Goal: Task Accomplishment & Management: Use online tool/utility

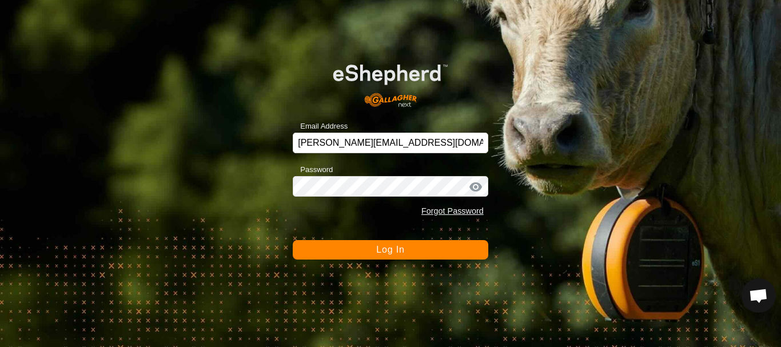
click at [401, 253] on span "Log In" at bounding box center [390, 250] width 28 height 10
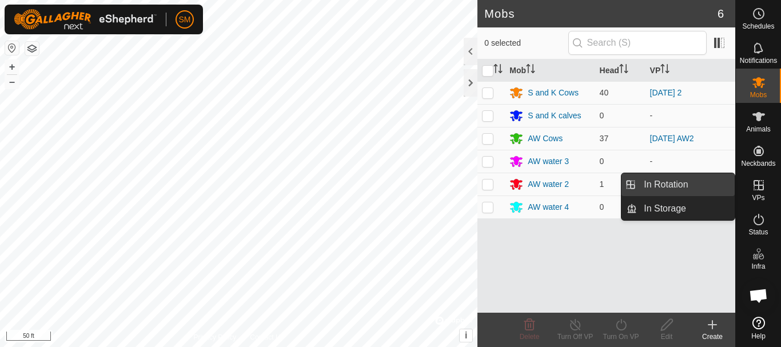
click at [672, 184] on link "In Rotation" at bounding box center [686, 184] width 98 height 23
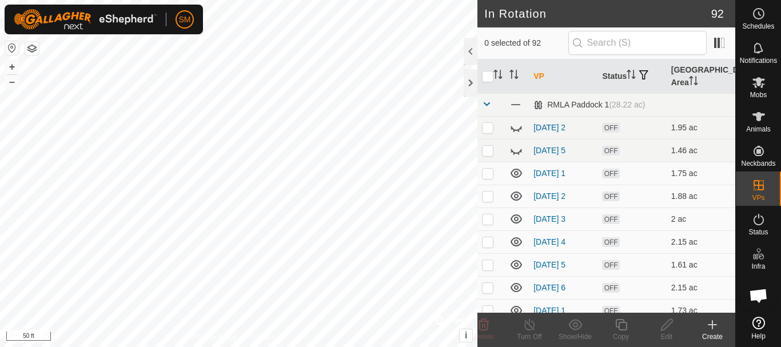
click at [712, 326] on icon at bounding box center [712, 325] width 0 height 8
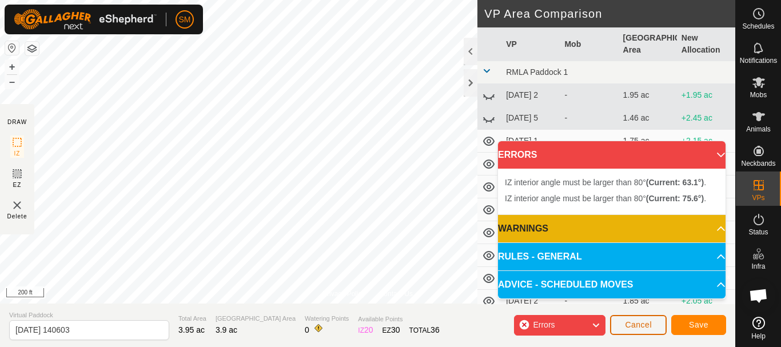
click at [640, 321] on span "Cancel" at bounding box center [638, 324] width 27 height 9
